Goal: Task Accomplishment & Management: Use online tool/utility

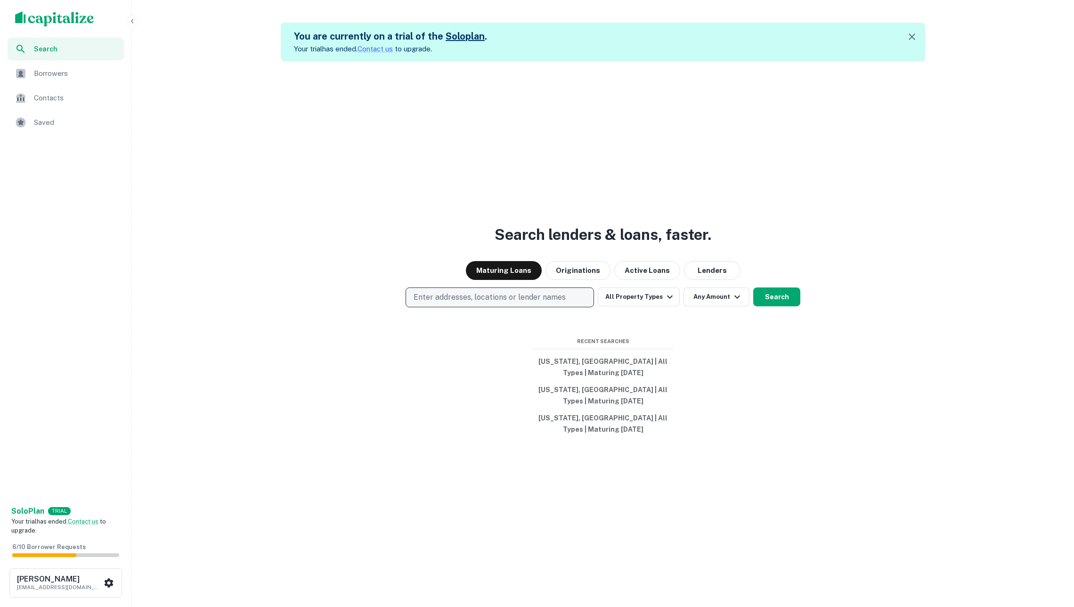
click at [485, 293] on p "Enter addresses, locations or lender names" at bounding box center [490, 297] width 152 height 11
type input "**********"
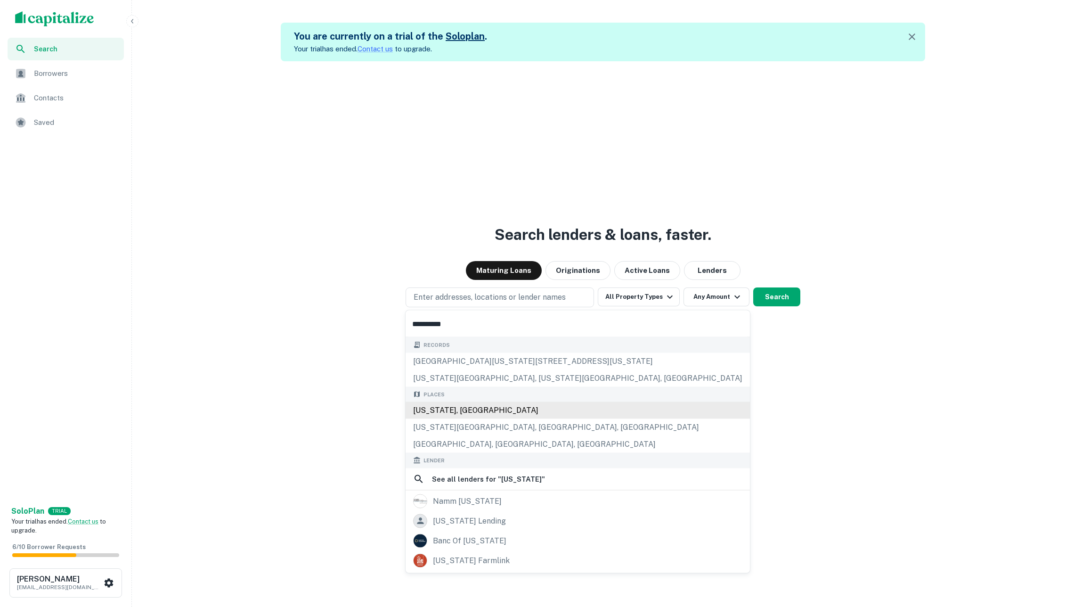
click at [490, 409] on div "California, USA" at bounding box center [578, 410] width 344 height 17
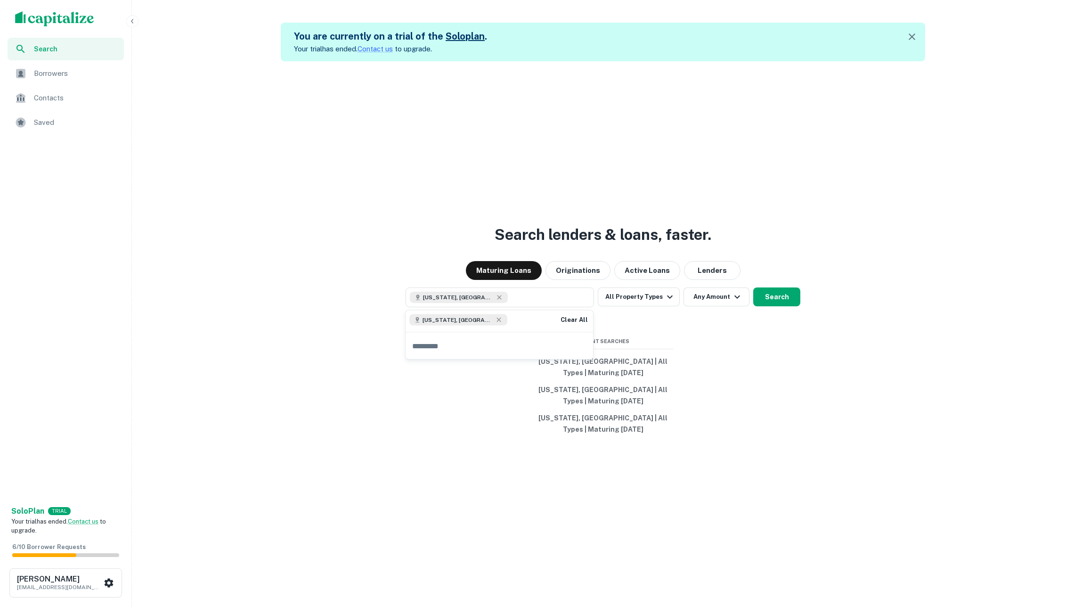
click at [743, 323] on div "Search lenders & loans, faster. Maturing Loans Originations Active Loans Lender…" at bounding box center [603, 364] width 935 height 607
click at [780, 300] on button "Search" at bounding box center [776, 296] width 47 height 19
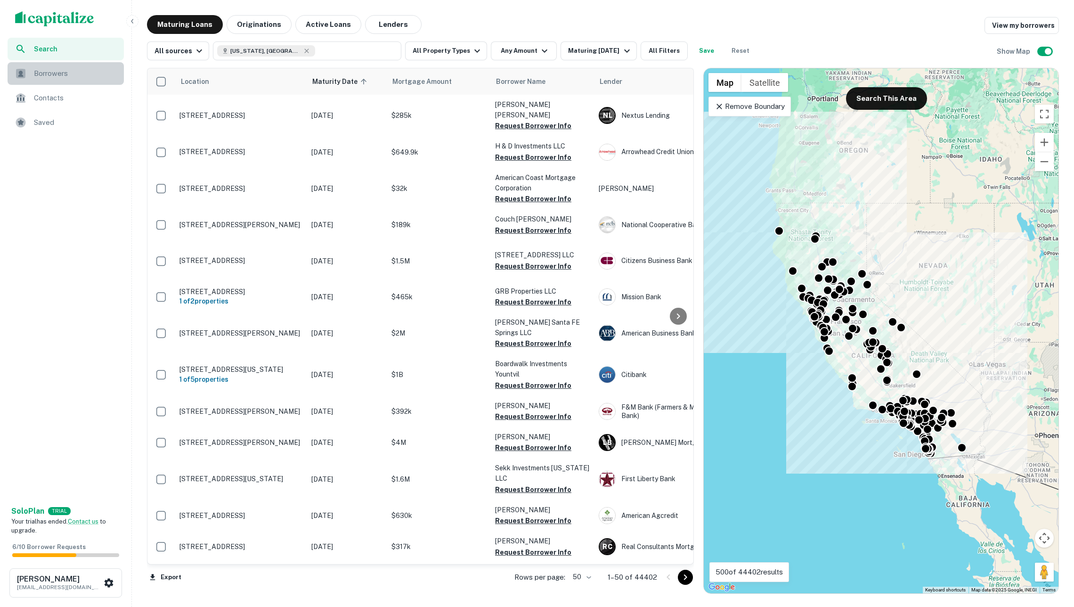
click at [48, 70] on span "Borrowers" at bounding box center [76, 73] width 84 height 11
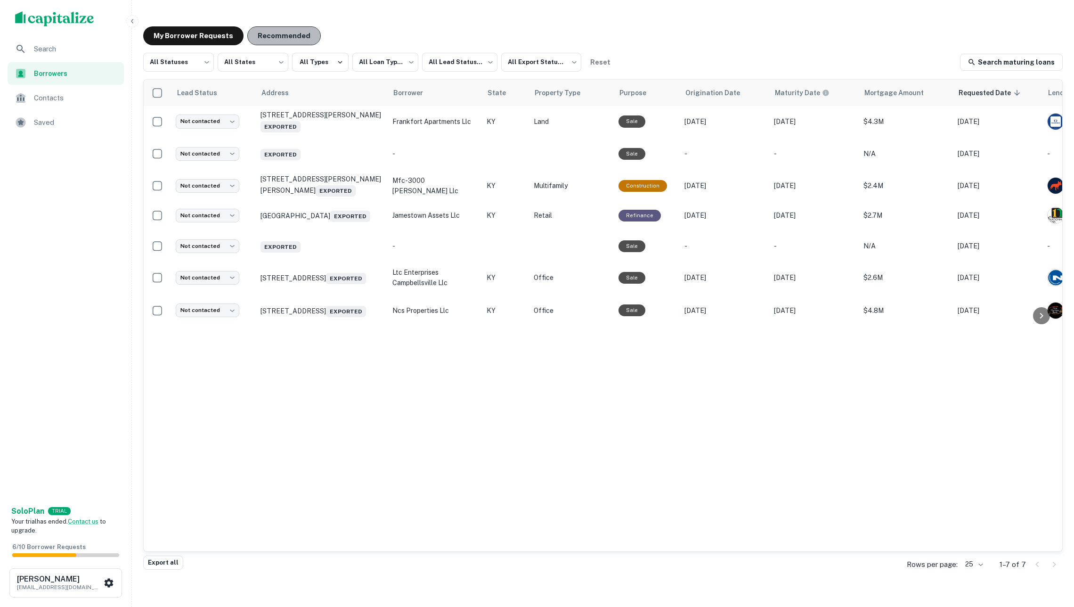
click at [296, 34] on button "Recommended" at bounding box center [283, 35] width 73 height 19
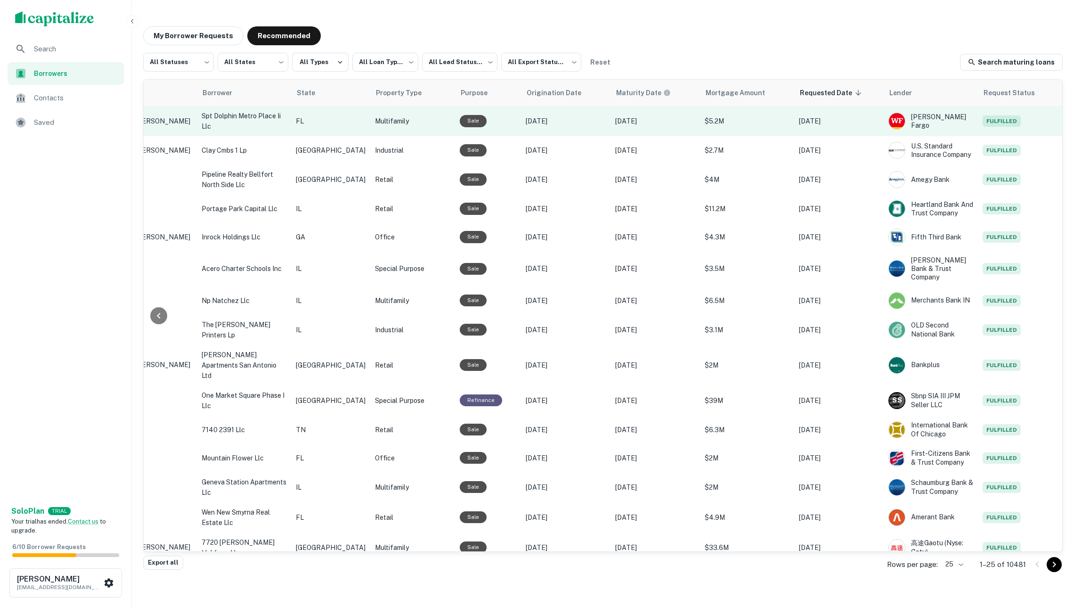
scroll to position [0, 189]
click at [634, 127] on td "Feb 29, 2028" at bounding box center [656, 121] width 89 height 30
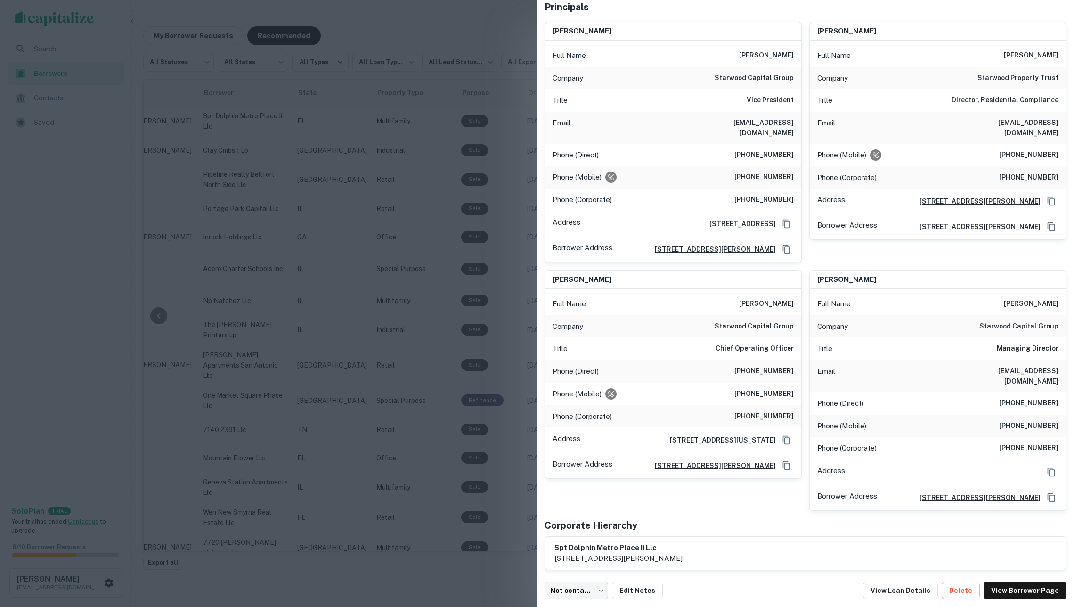
scroll to position [76, 0]
click at [468, 277] on div at bounding box center [537, 303] width 1074 height 607
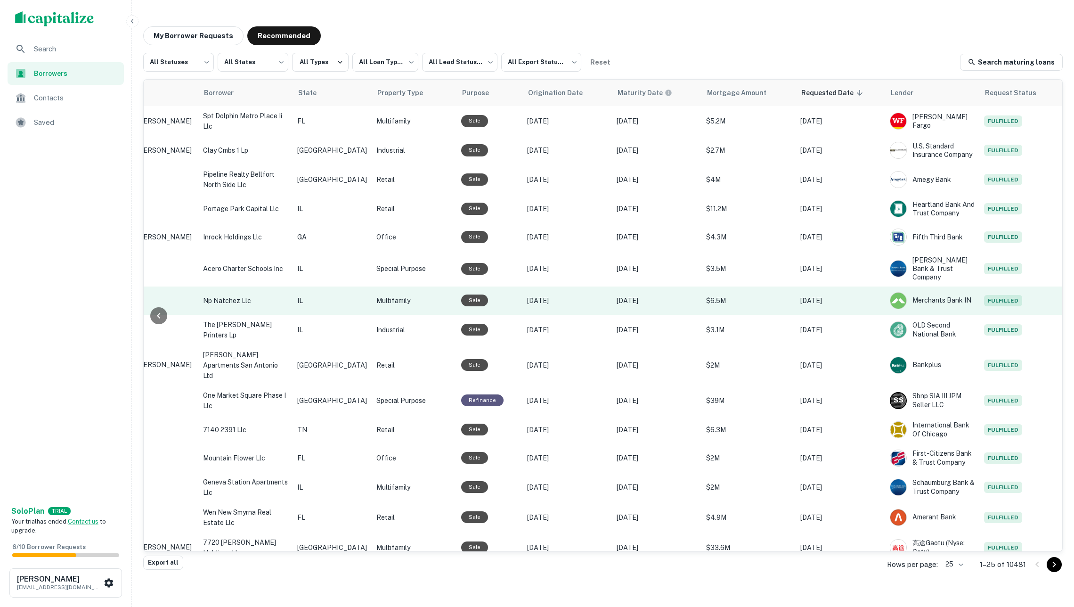
click at [552, 295] on p "Apr 05, 2021" at bounding box center [567, 300] width 80 height 10
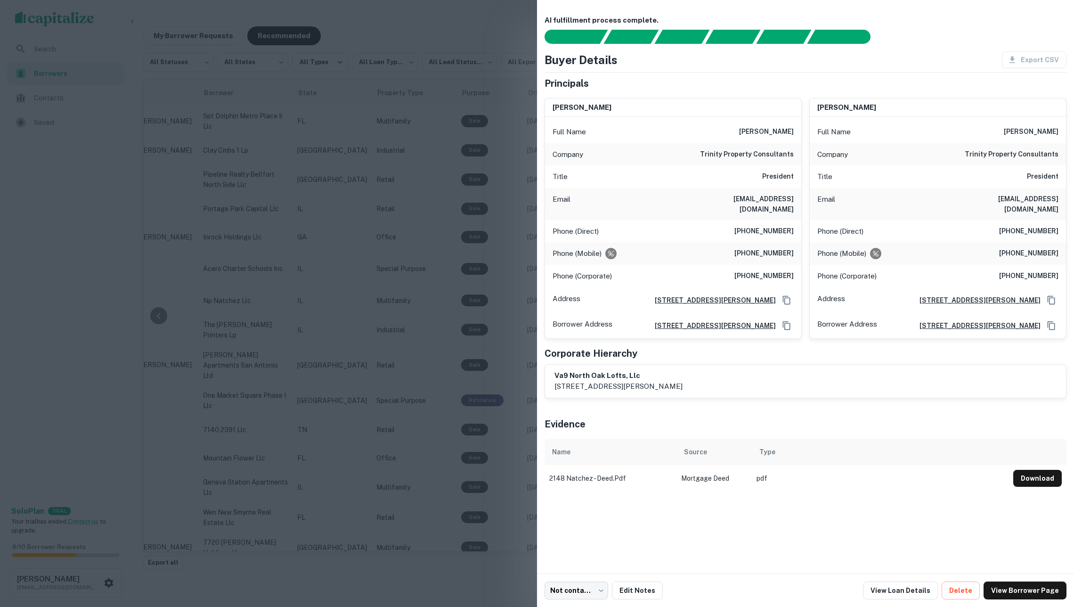
click at [436, 276] on div at bounding box center [537, 303] width 1074 height 607
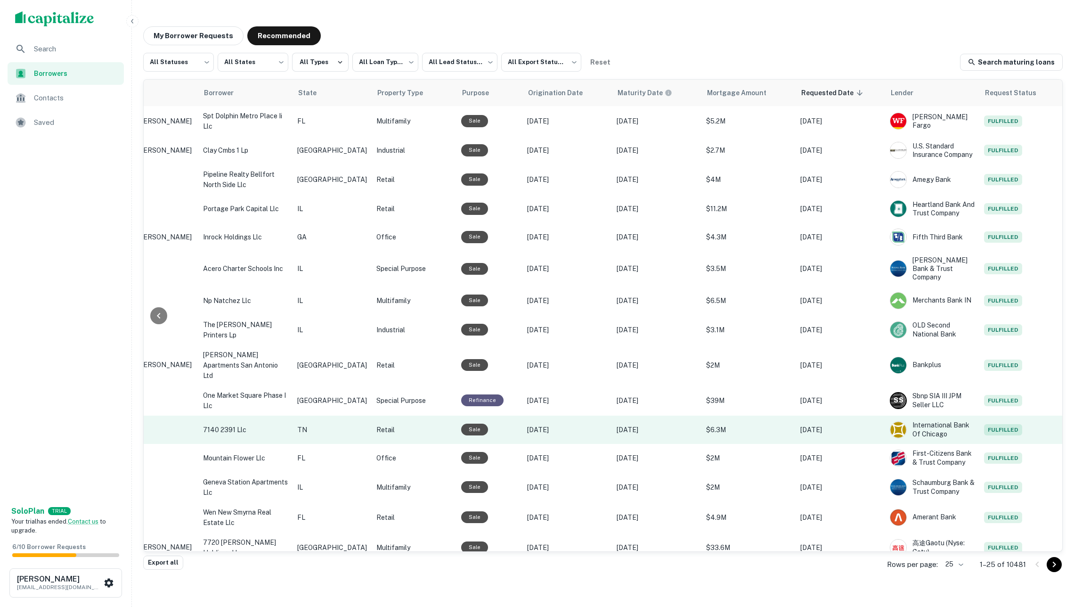
click at [552, 416] on td "Dec 16, 2020" at bounding box center [566, 429] width 89 height 28
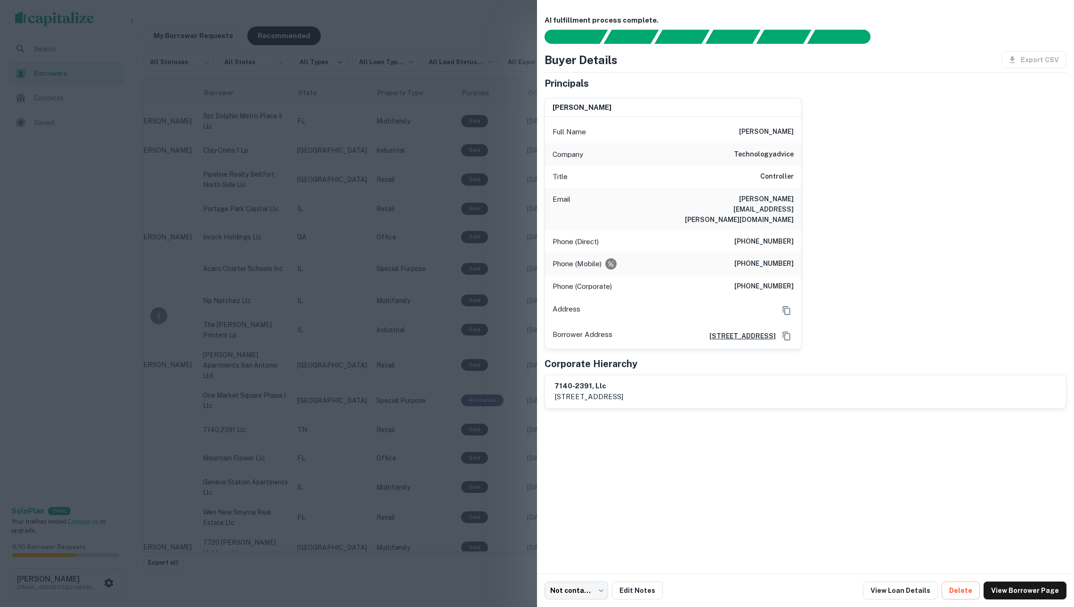
click at [475, 294] on div at bounding box center [537, 303] width 1074 height 607
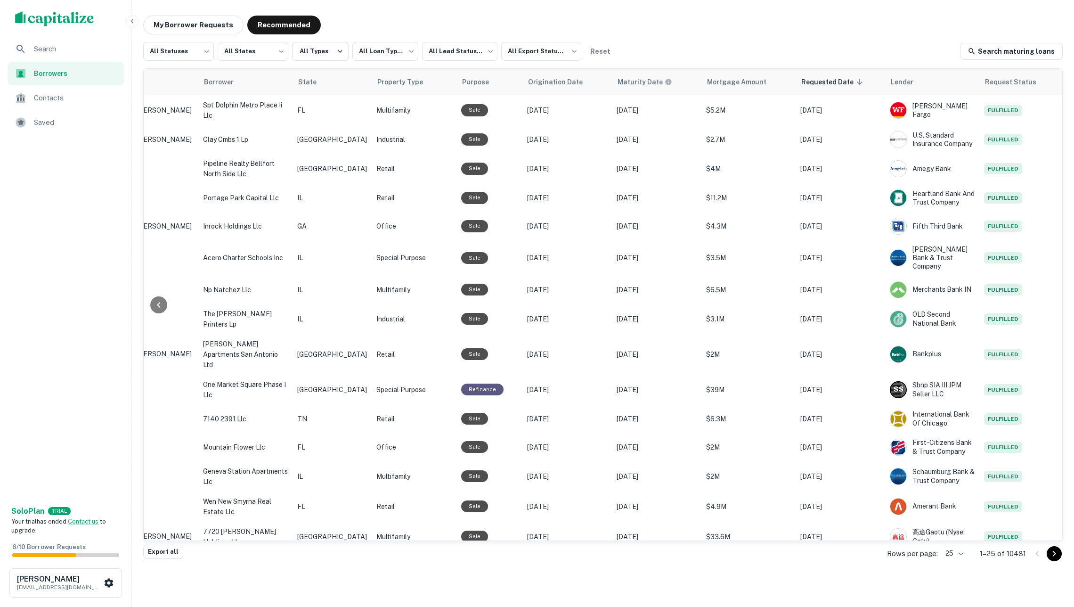
scroll to position [10, 0]
click at [108, 582] on icon "scrollable content" at bounding box center [108, 582] width 11 height 11
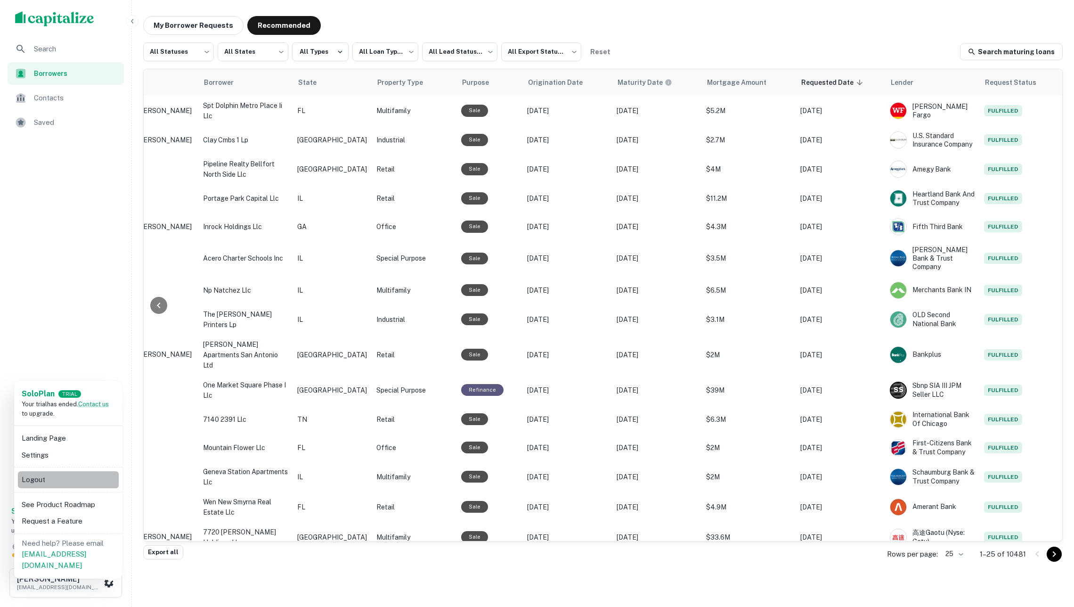
click at [80, 472] on li "Logout" at bounding box center [68, 479] width 101 height 17
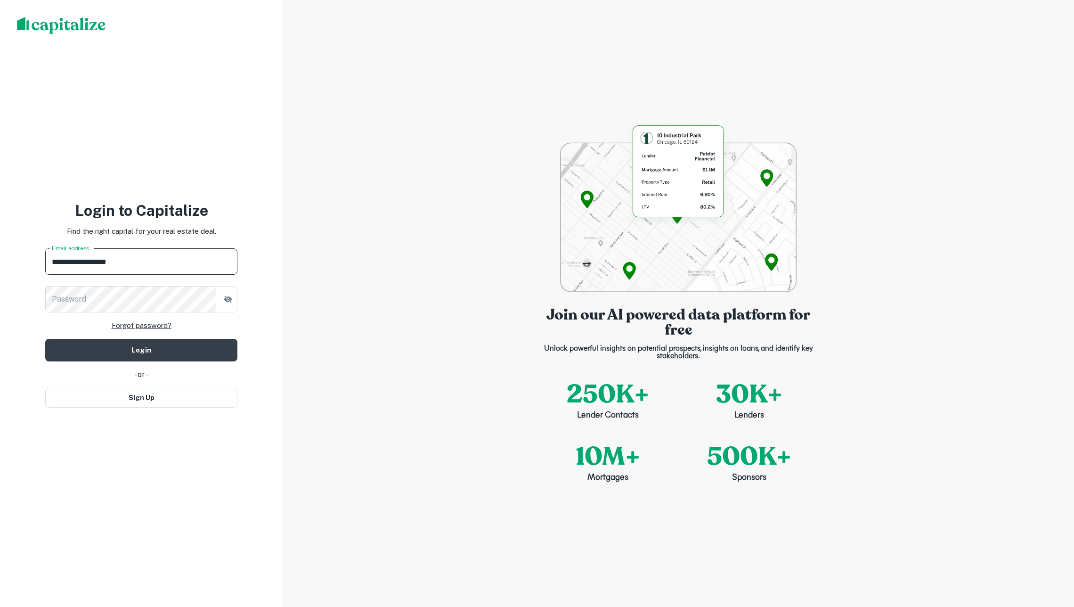
type input "**********"
click at [141, 349] on button "Login" at bounding box center [141, 350] width 192 height 23
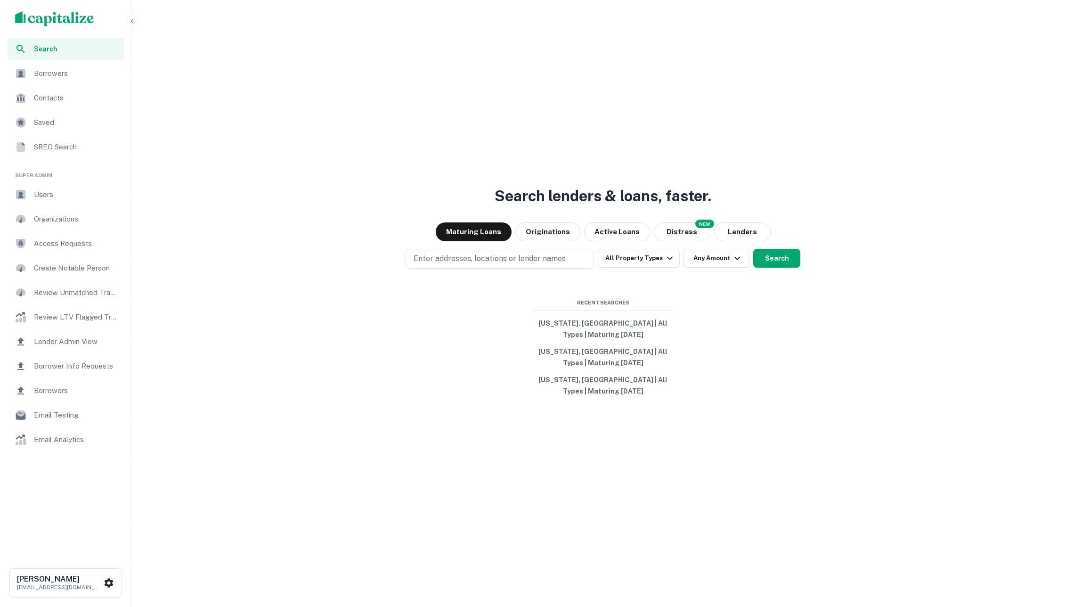
click at [88, 367] on span "Borrower Info Requests" at bounding box center [76, 365] width 84 height 11
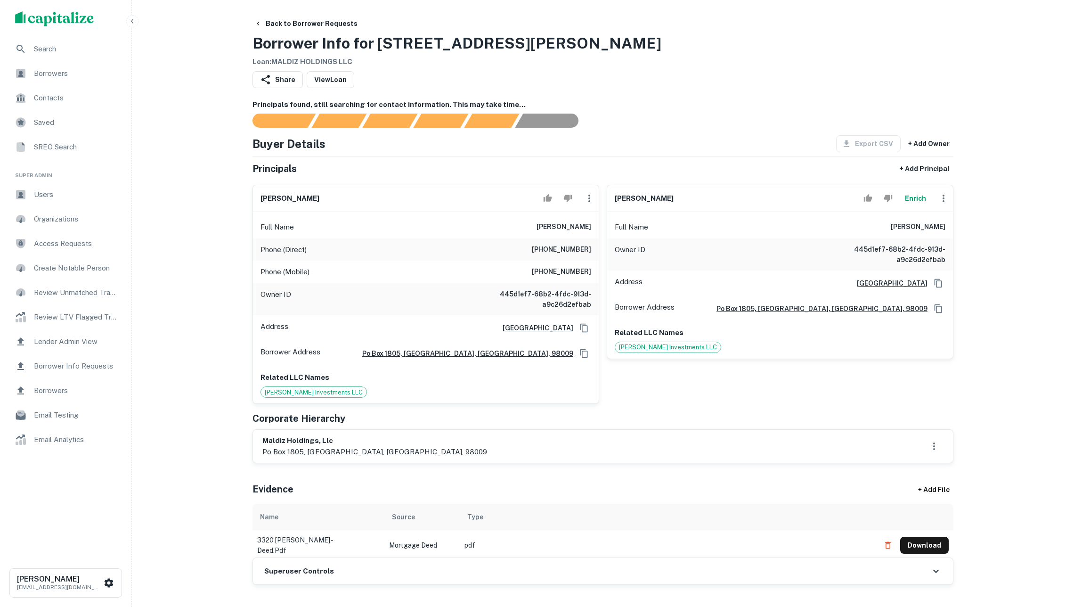
scroll to position [136, 0]
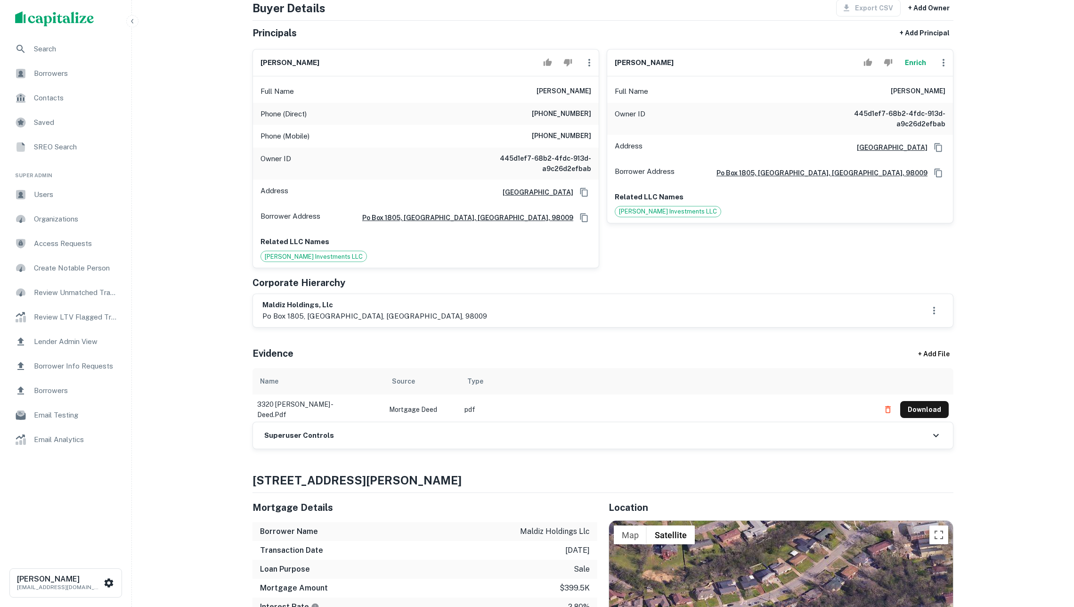
click at [443, 448] on div "Superuser Controls" at bounding box center [603, 435] width 700 height 26
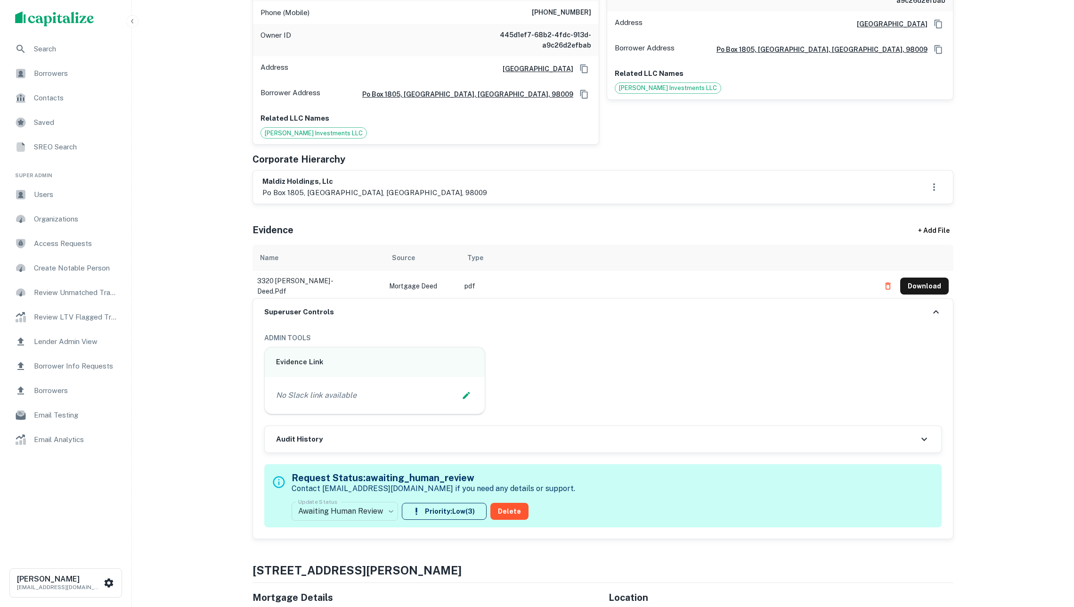
scroll to position [300, 0]
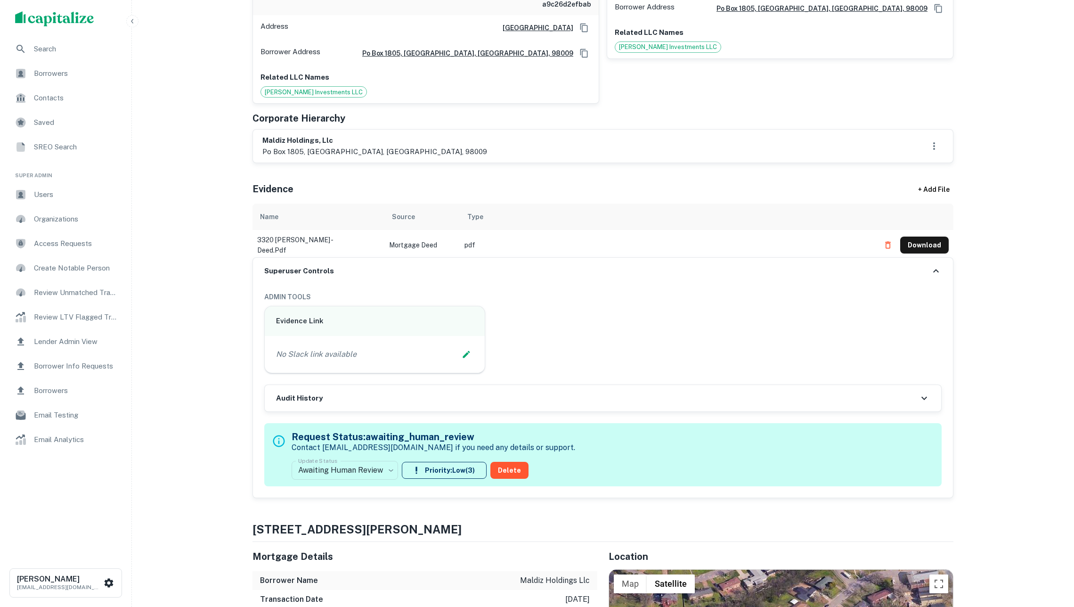
click at [435, 411] on div "Audit History" at bounding box center [603, 398] width 676 height 26
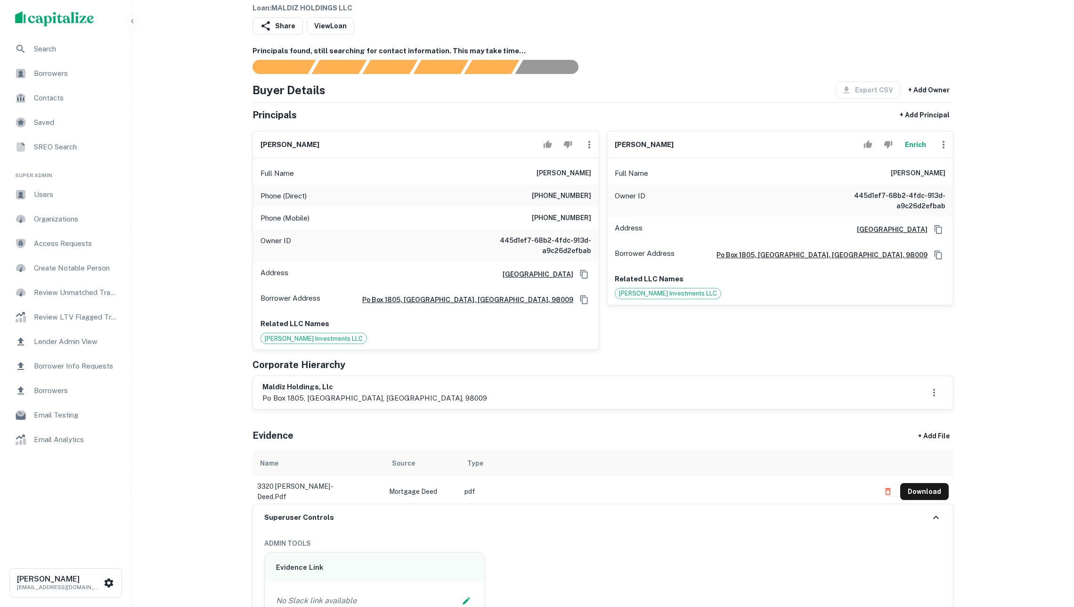
scroll to position [125, 0]
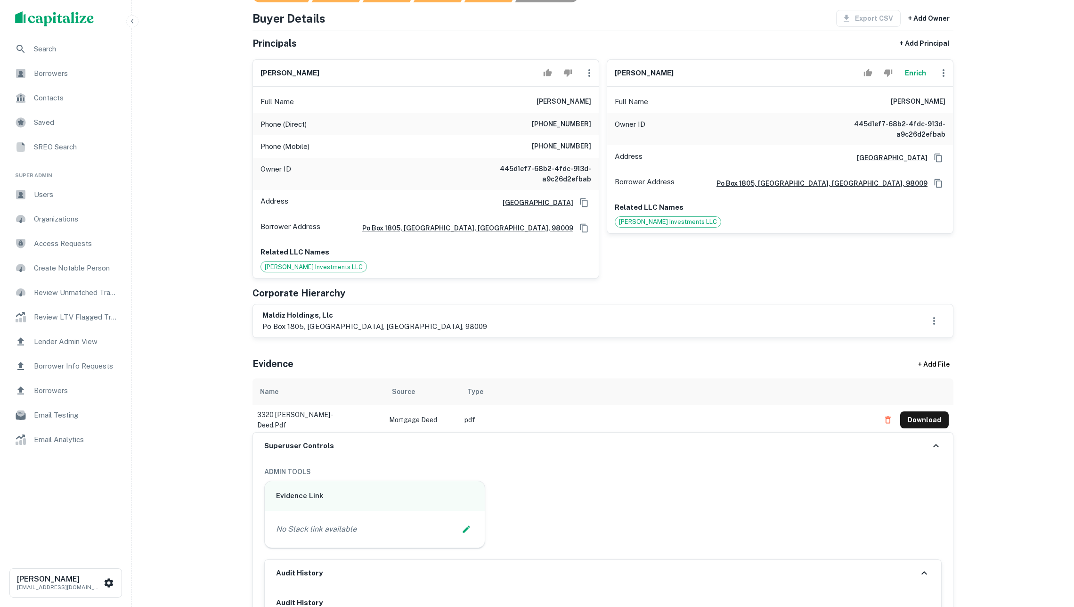
click at [919, 82] on button "Enrich" at bounding box center [915, 73] width 30 height 19
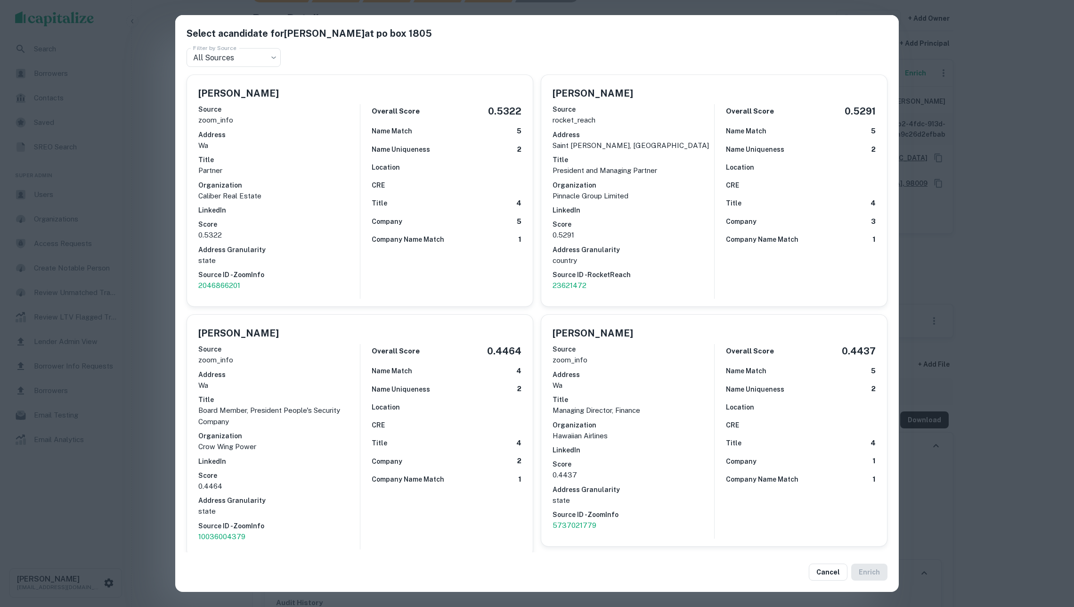
click at [984, 226] on div "Select a candidate for David Albers at po box 1805 Filter by Source All Sources…" at bounding box center [537, 303] width 1074 height 607
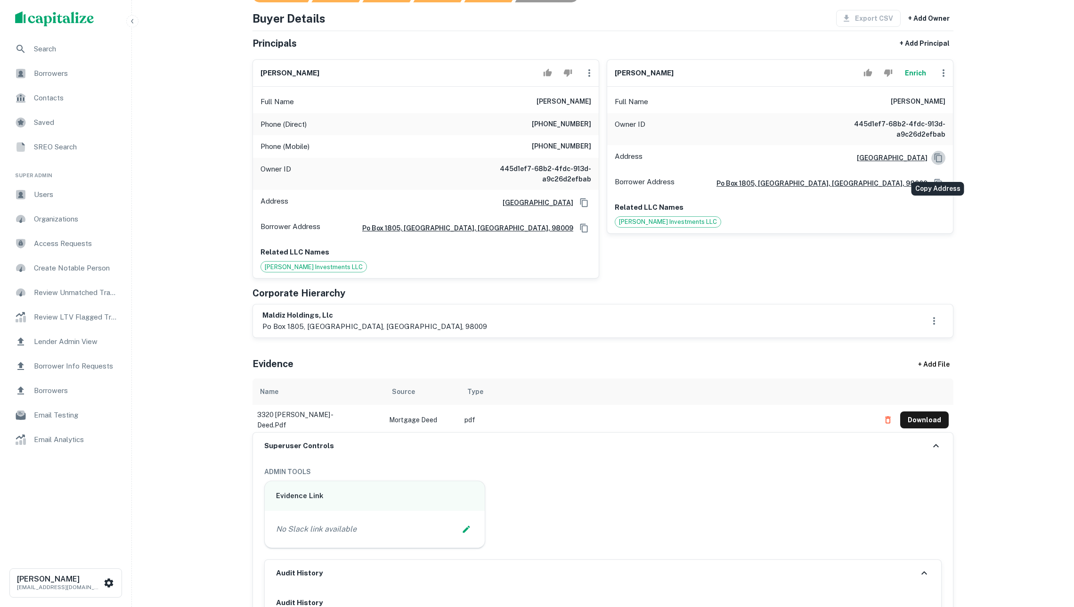
click at [935, 162] on icon "Copy Address" at bounding box center [939, 157] width 8 height 8
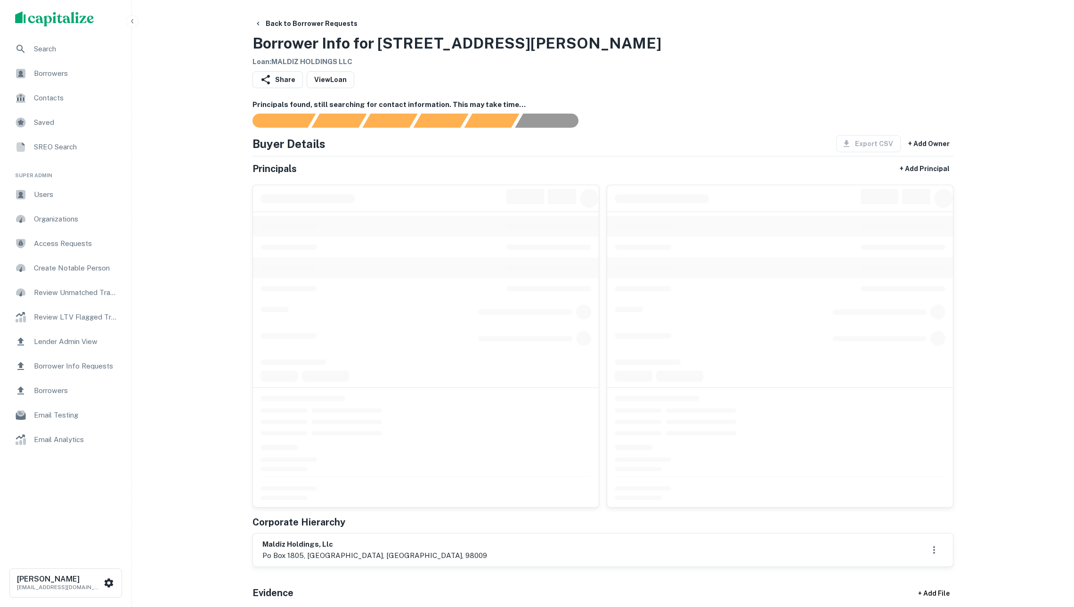
scroll to position [125, 0]
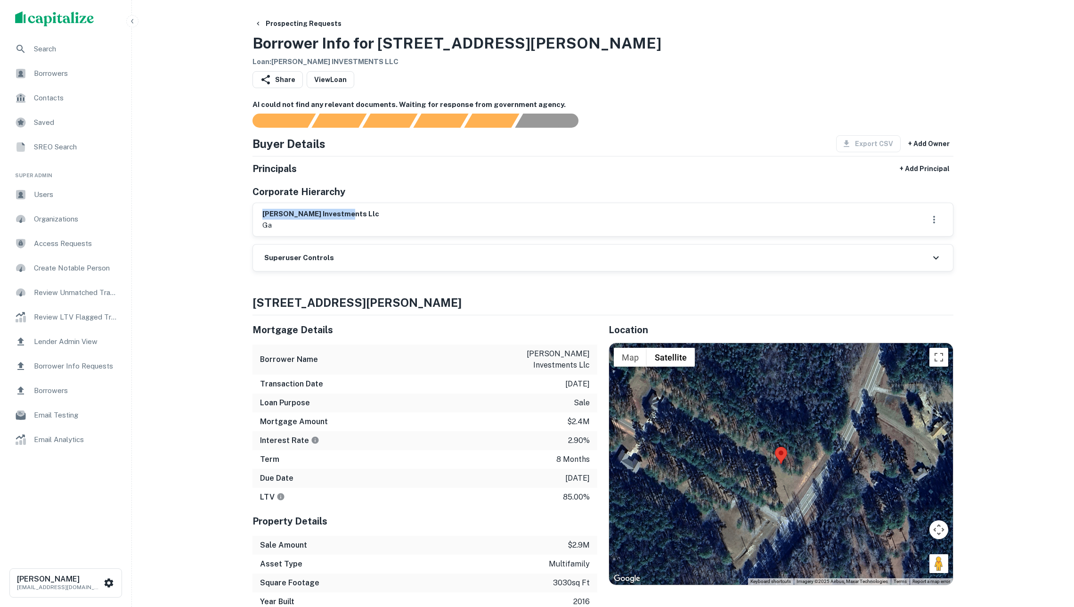
drag, startPoint x: 344, startPoint y: 218, endPoint x: 259, endPoint y: 216, distance: 85.3
click at [259, 216] on div "[PERSON_NAME] investments llc ga" at bounding box center [603, 219] width 700 height 33
copy h6 "[PERSON_NAME] investments llc"
